Goal: Find specific page/section: Find specific page/section

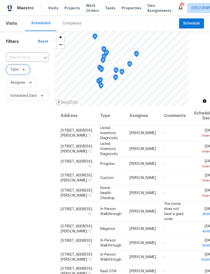
click at [24, 72] on icon at bounding box center [24, 70] width 4 height 4
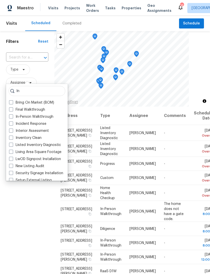
type input "In"
click at [13, 118] on label "In-Person Walkthrough" at bounding box center [31, 116] width 44 height 5
click at [12, 117] on input "In-Person Walkthrough" at bounding box center [10, 115] width 3 height 3
checkbox input "true"
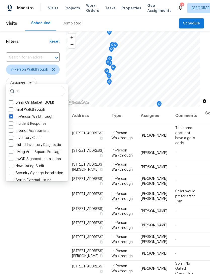
click at [39, 44] on h1 "Filters" at bounding box center [27, 41] width 43 height 5
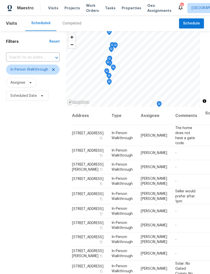
click at [69, 26] on div "Completed" at bounding box center [71, 23] width 19 height 5
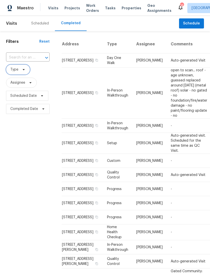
click at [18, 72] on span "Type" at bounding box center [14, 69] width 8 height 5
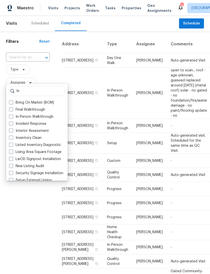
type input "In"
click at [13, 117] on span at bounding box center [11, 116] width 4 height 4
click at [12, 117] on input "In-Person Walkthrough" at bounding box center [10, 115] width 3 height 3
checkbox input "true"
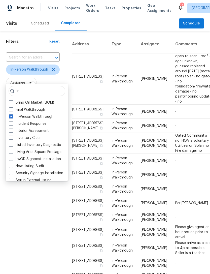
click at [32, 174] on label "Security Signage Installation" at bounding box center [36, 173] width 54 height 5
click at [12, 174] on input "Security Signage Installation" at bounding box center [10, 172] width 3 height 3
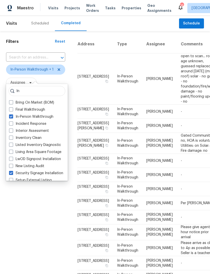
click at [14, 172] on label "Security Signage Installation" at bounding box center [36, 173] width 54 height 5
click at [12, 172] on input "Security Signage Installation" at bounding box center [10, 172] width 3 height 3
checkbox input "false"
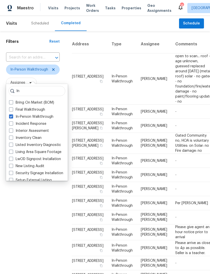
click at [47, 222] on div "Filters Reset ​ In-Person Walkthrough Assignee Scheduled Date Completed Date" at bounding box center [33, 215] width 66 height 369
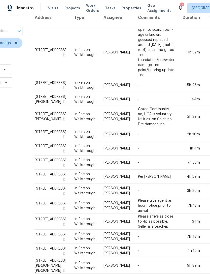
scroll to position [27, 37]
click at [46, 90] on td "13492 Sunstone St, Jacksonville, FL 32258" at bounding box center [53, 85] width 36 height 14
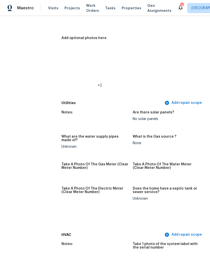
scroll to position [298, 0]
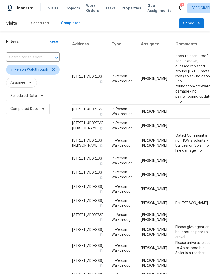
click at [81, 133] on td "[STREET_ADDRESS][PERSON_NAME]" at bounding box center [90, 126] width 36 height 14
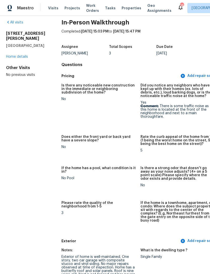
scroll to position [1, 0]
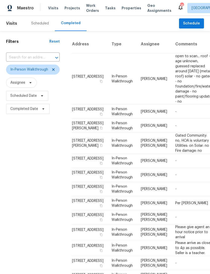
click at [112, 168] on td "In-Person Walkthrough" at bounding box center [122, 161] width 29 height 14
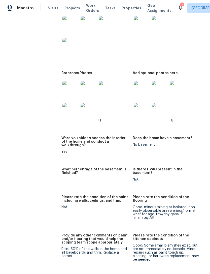
scroll to position [830, 0]
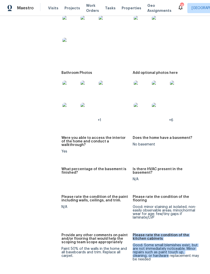
click at [122, 257] on div "Notes: Four bedroom, two and half bath home. Tile plank flooring on lower level…" at bounding box center [132, 255] width 143 height 591
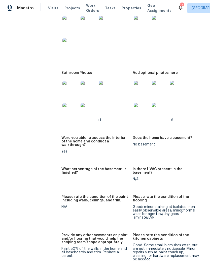
click at [126, 249] on figure "Provide any other comments on paint and/or flooring that would help the scoping…" at bounding box center [96, 251] width 71 height 36
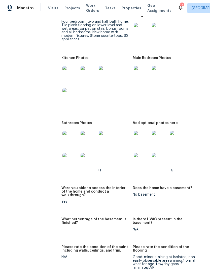
scroll to position [771, 0]
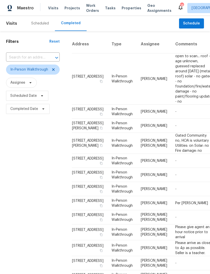
click at [83, 85] on td "[STREET_ADDRESS]" at bounding box center [90, 78] width 36 height 51
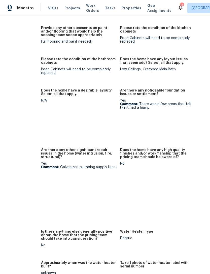
scroll to position [1141, 20]
click at [121, 124] on img at bounding box center [129, 123] width 16 height 16
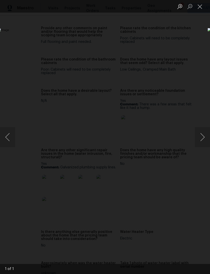
click at [189, 41] on div "Lightbox" at bounding box center [105, 137] width 210 height 274
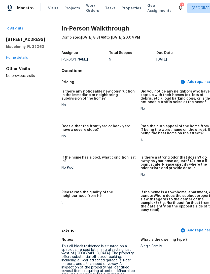
scroll to position [0, 0]
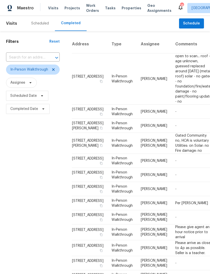
click at [78, 196] on td "[STREET_ADDRESS]" at bounding box center [90, 189] width 36 height 14
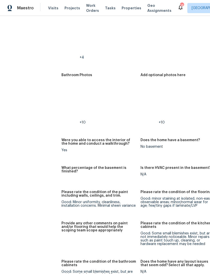
scroll to position [782, 0]
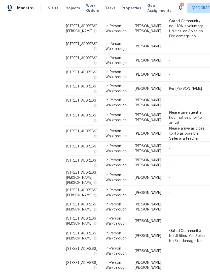
scroll to position [117, 3]
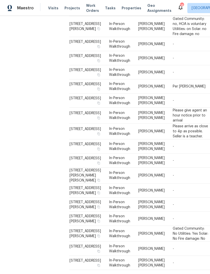
click at [77, 139] on td "[STREET_ADDRESS]" at bounding box center [87, 131] width 36 height 16
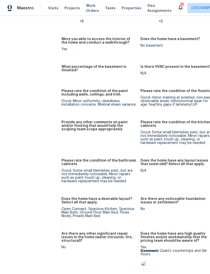
scroll to position [803, 0]
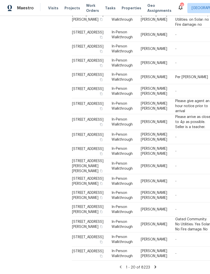
scroll to position [291, 0]
click at [82, 220] on td "[STREET_ADDRESS][PERSON_NAME]" at bounding box center [90, 224] width 36 height 16
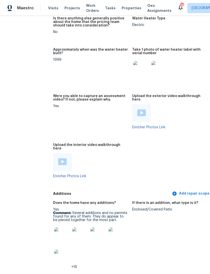
scroll to position [1335, 8]
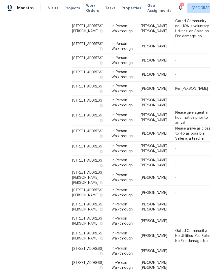
scroll to position [115, 0]
click at [81, 141] on td "[STREET_ADDRESS]" at bounding box center [90, 133] width 36 height 16
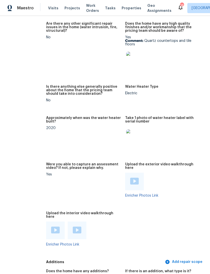
scroll to position [1005, 15]
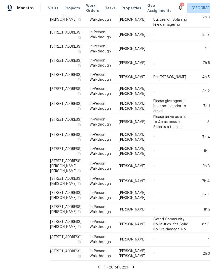
scroll to position [291, 22]
click at [61, 216] on td "[STREET_ADDRESS][PERSON_NAME]" at bounding box center [67, 224] width 36 height 16
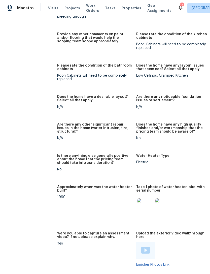
scroll to position [1183, 4]
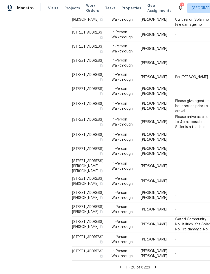
scroll to position [255, 0]
click at [80, 182] on td "[STREET_ADDRESS][PERSON_NAME]" at bounding box center [90, 181] width 36 height 14
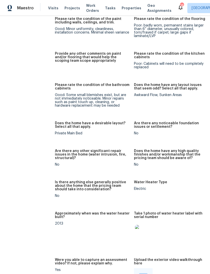
scroll to position [975, 6]
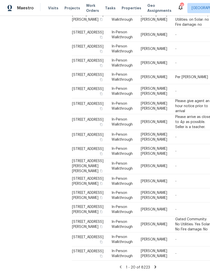
scroll to position [16, 0]
click at [155, 267] on icon at bounding box center [155, 267] width 5 height 5
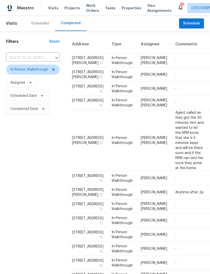
click at [79, 96] on td "14262 Crestwick Dr W, Jacksonville, FL 32218" at bounding box center [90, 89] width 36 height 14
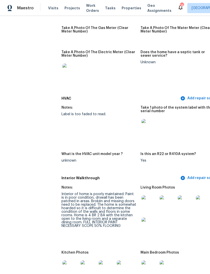
scroll to position [507, 0]
